Goal: Use online tool/utility: Utilize a website feature to perform a specific function

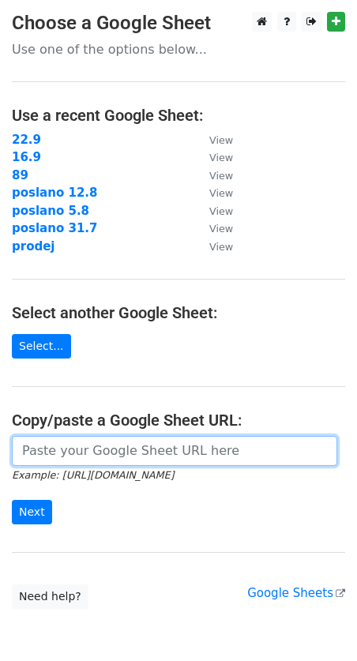
click at [44, 448] on input "url" at bounding box center [174, 451] width 325 height 30
paste input "[EMAIL_ADDRESS][DOMAIN_NAME] [EMAIL_ADDRESS][DOMAIN_NAME] [EMAIL_ADDRESS][DOMAI…"
type input "[EMAIL_ADDRESS][DOMAIN_NAME] [EMAIL_ADDRESS][DOMAIN_NAME] [EMAIL_ADDRESS][DOMAI…"
click at [133, 443] on input "url" at bounding box center [174, 451] width 325 height 30
paste input "https://docs.google.com/spreadsheets/d/1W1P9F-z802_xg3MWfj8U2Cjwx-oApyW9zU10sJ5…"
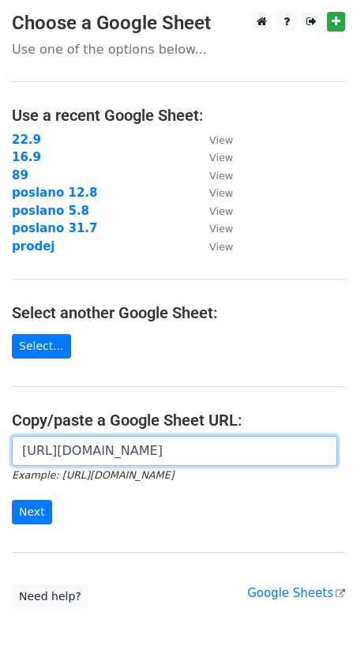
scroll to position [0, 350]
type input "https://docs.google.com/spreadsheets/d/1W1P9F-z802_xg3MWfj8U2Cjwx-oApyW9zU10sJ5…"
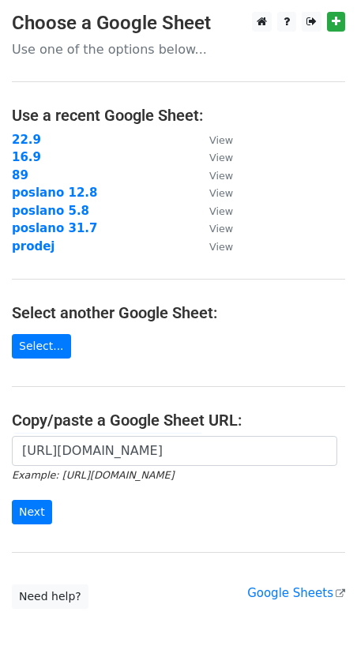
scroll to position [0, 0]
click at [36, 515] on input "Next" at bounding box center [32, 512] width 40 height 24
